Goal: Information Seeking & Learning: Learn about a topic

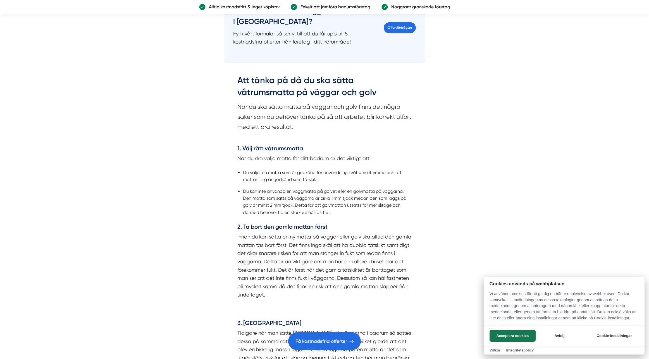
scroll to position [822, 0]
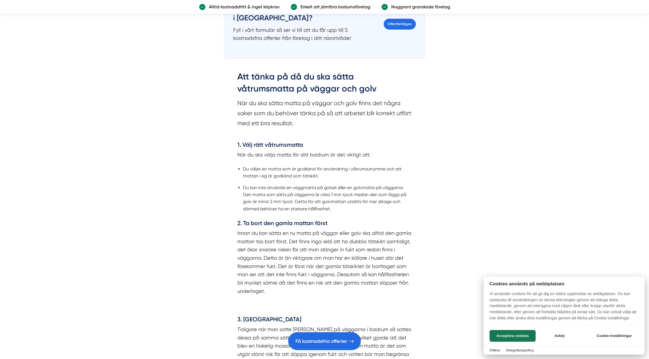
drag, startPoint x: 274, startPoint y: 96, endPoint x: 320, endPoint y: 94, distance: 46.1
click at [320, 94] on div at bounding box center [324, 179] width 649 height 359
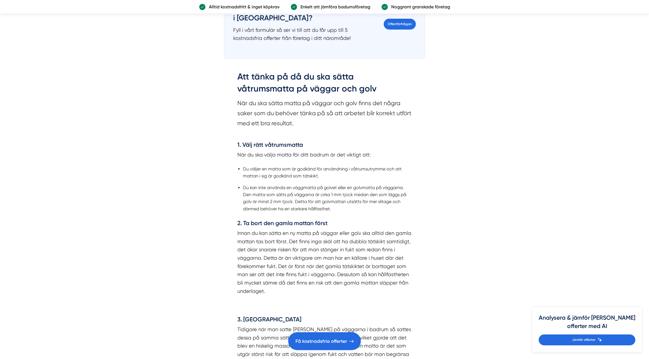
drag, startPoint x: 342, startPoint y: 96, endPoint x: 308, endPoint y: 96, distance: 34.4
drag, startPoint x: 248, startPoint y: 104, endPoint x: 281, endPoint y: 102, distance: 33.0
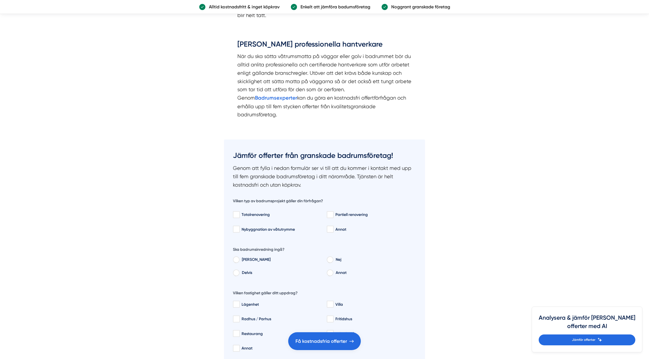
scroll to position [1265, 0]
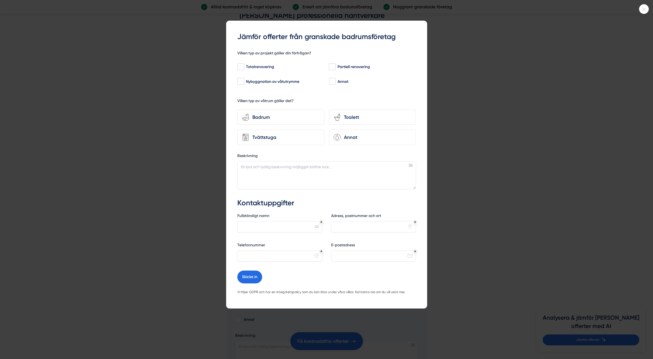
click at [644, 9] on icon at bounding box center [644, 9] width 9 height 3
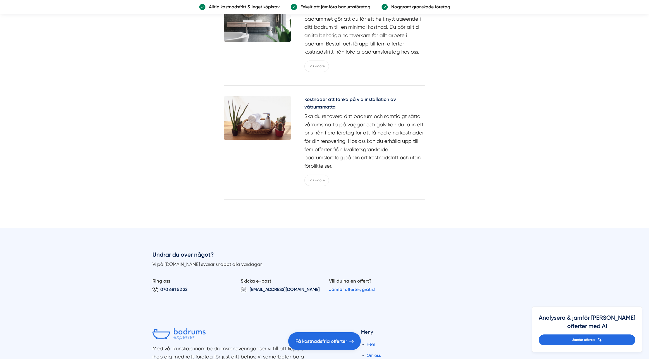
scroll to position [2097, 0]
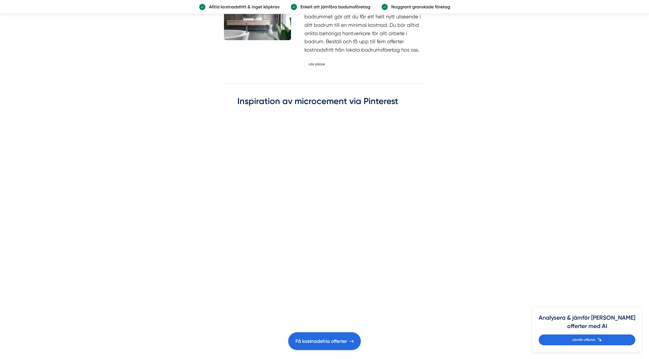
scroll to position [1686, 0]
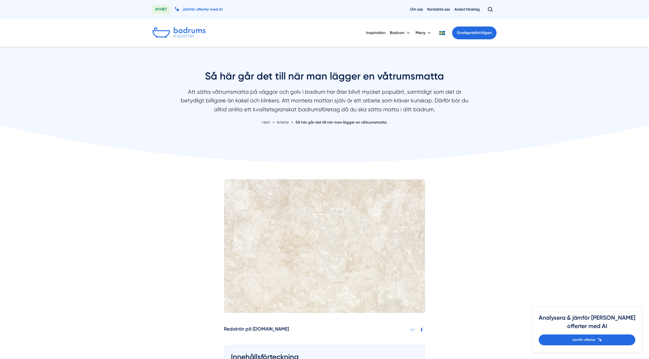
click at [185, 33] on img at bounding box center [178, 33] width 53 height 12
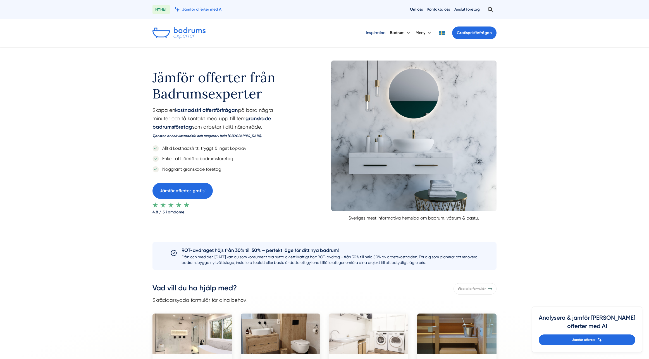
click at [377, 32] on link "Inspiration" at bounding box center [376, 33] width 20 height 14
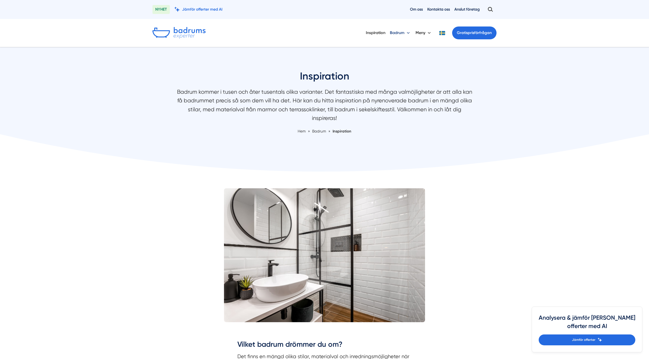
click at [396, 33] on button "Badrum" at bounding box center [400, 33] width 21 height 15
